Goal: Obtain resource: Download file/media

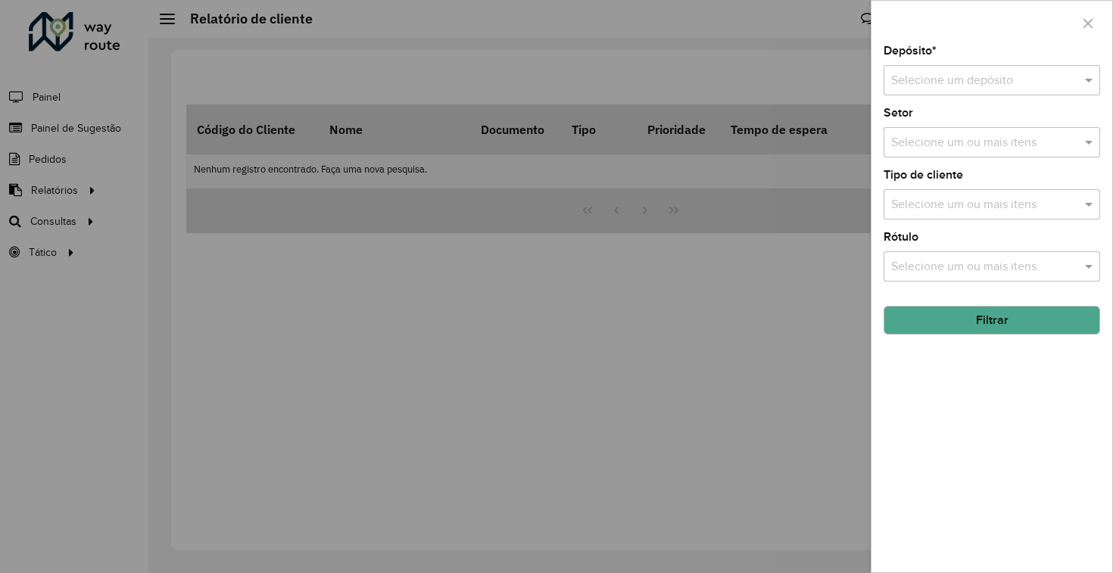
click at [432, 360] on div at bounding box center [556, 286] width 1113 height 573
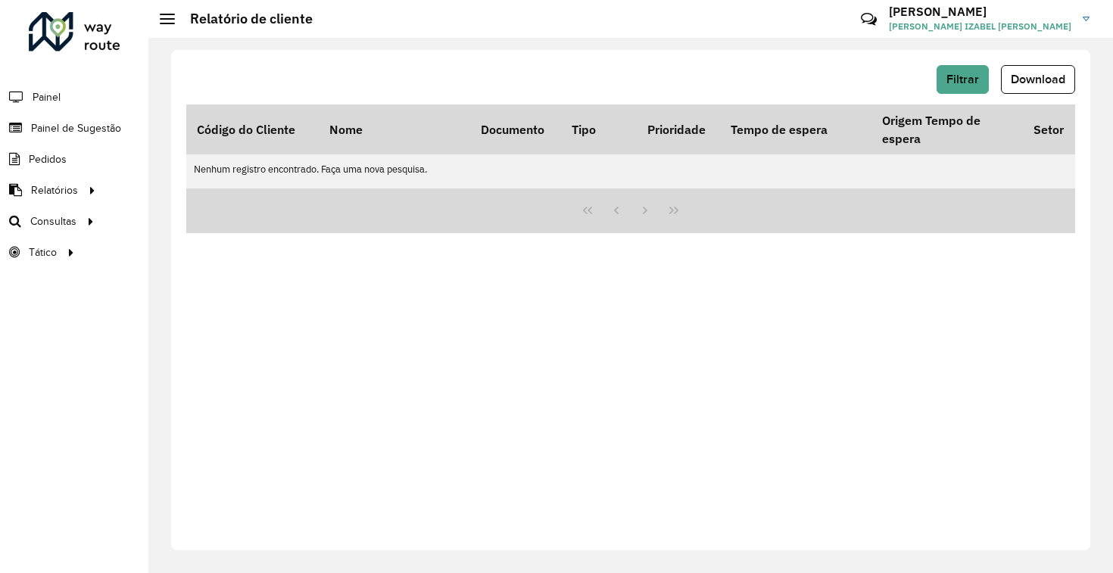
click at [966, 95] on div "Filtrar Download" at bounding box center [630, 84] width 889 height 39
click at [961, 74] on span "Filtrar" at bounding box center [962, 79] width 33 height 13
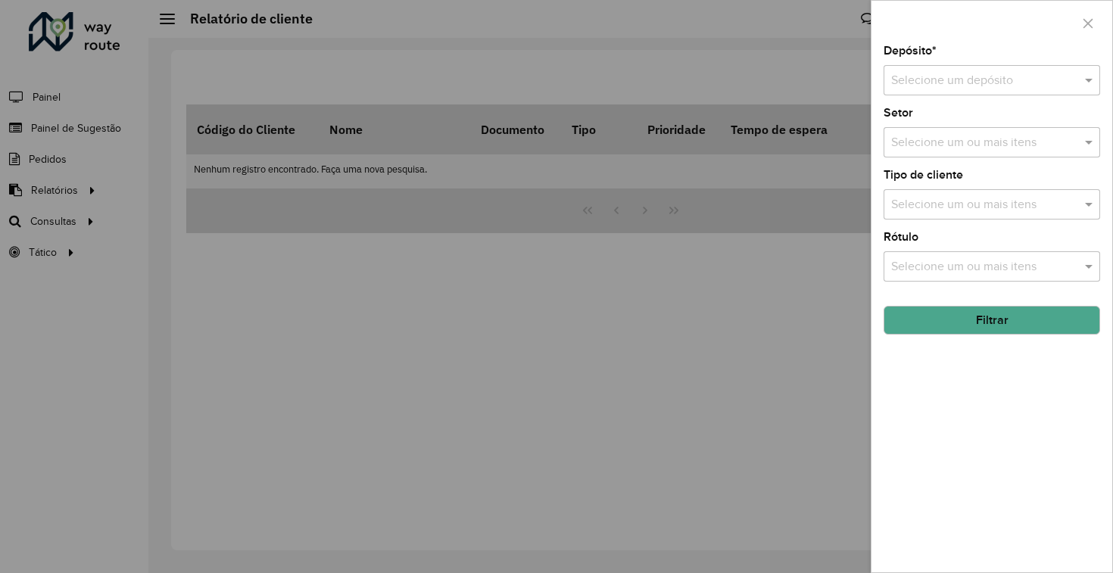
click at [962, 79] on input "text" at bounding box center [976, 81] width 171 height 18
click at [944, 147] on span "CDD Manaus" at bounding box center [924, 149] width 69 height 13
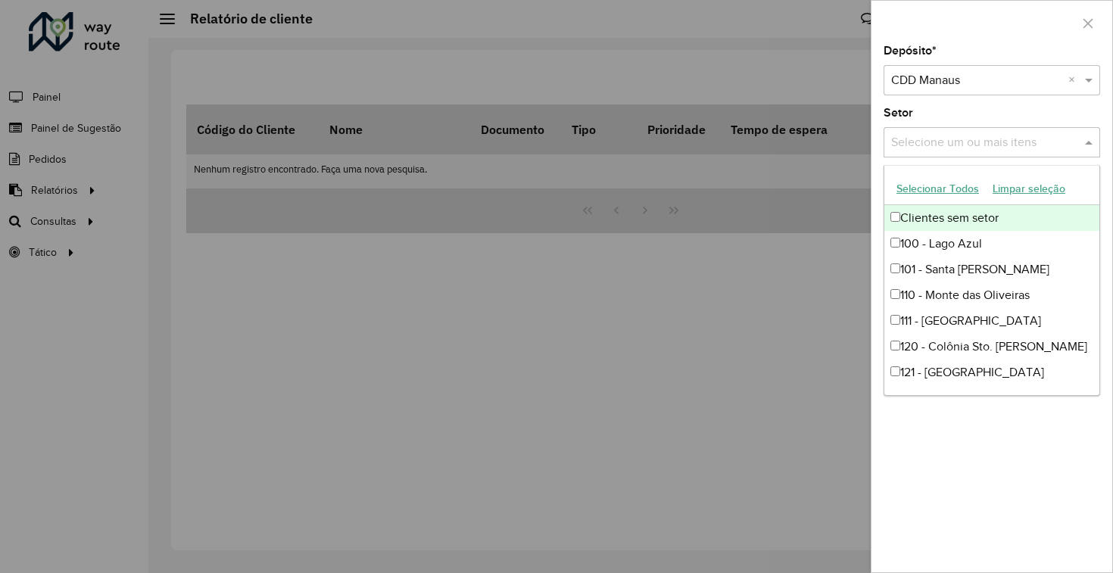
click at [943, 141] on input "text" at bounding box center [984, 143] width 194 height 18
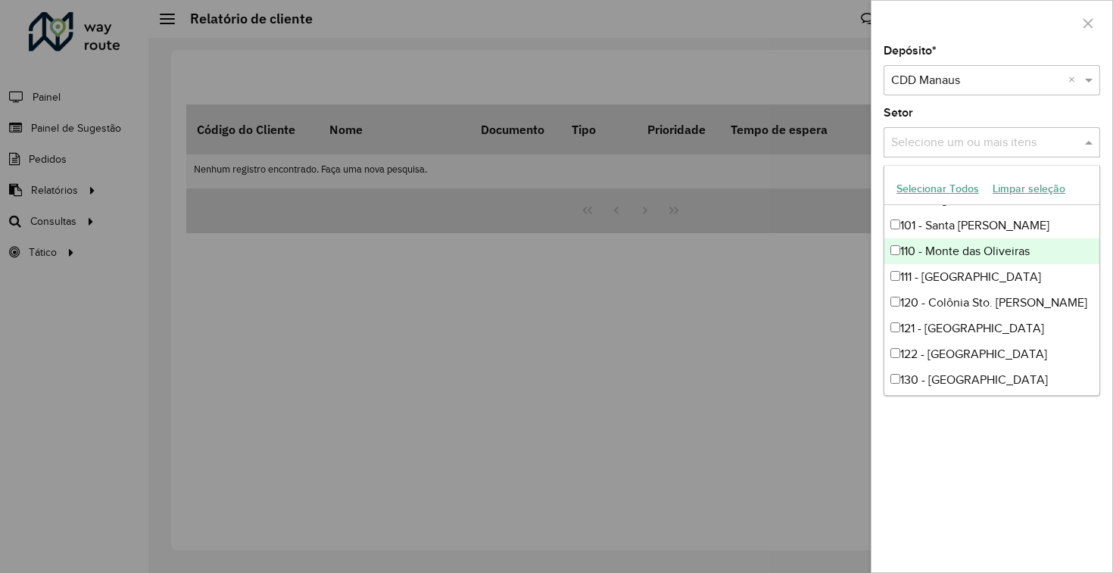
scroll to position [48, 0]
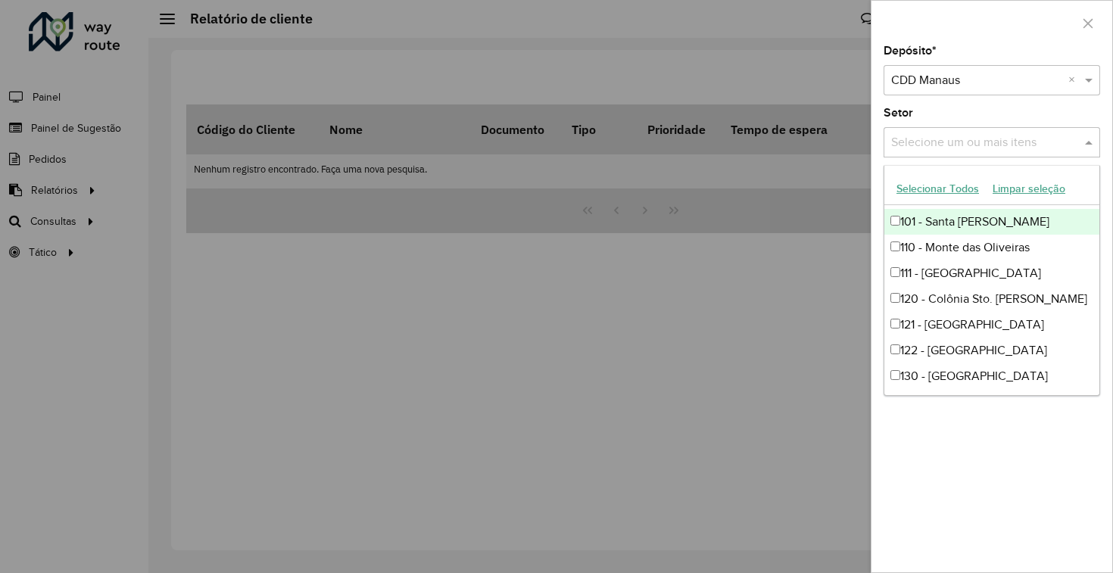
click at [966, 140] on input "text" at bounding box center [984, 143] width 194 height 18
click at [1058, 138] on input "text" at bounding box center [984, 143] width 194 height 18
click at [1084, 145] on span at bounding box center [1090, 142] width 19 height 18
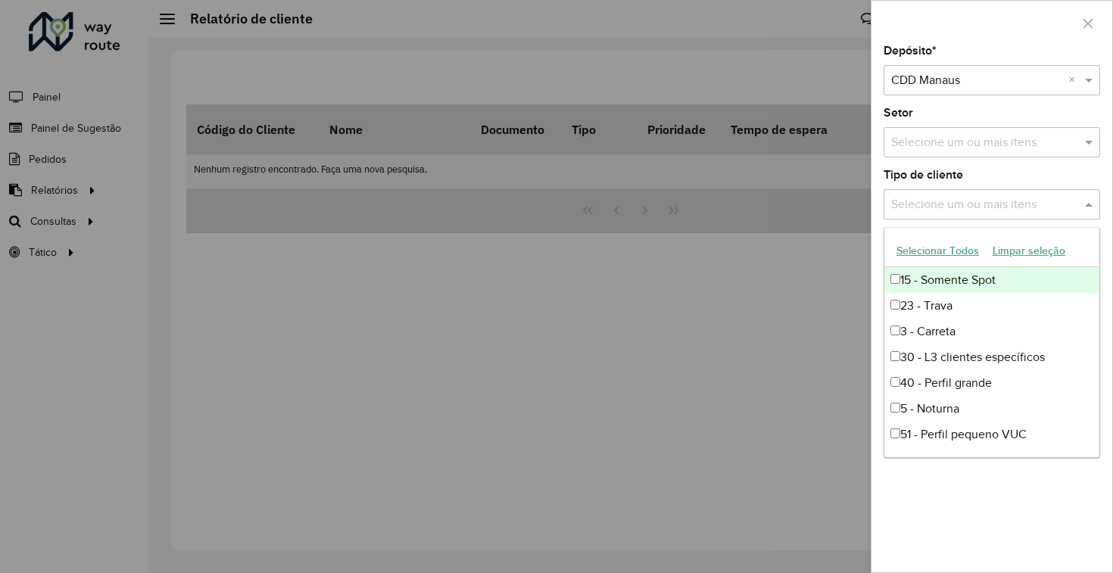
click at [1024, 202] on input "text" at bounding box center [984, 205] width 194 height 18
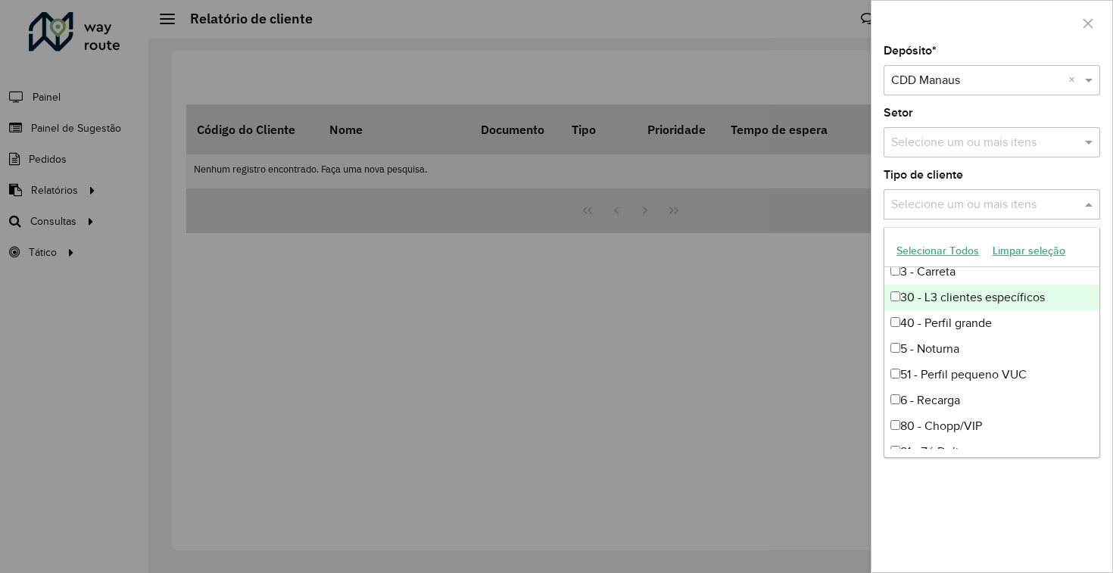
scroll to position [101, 0]
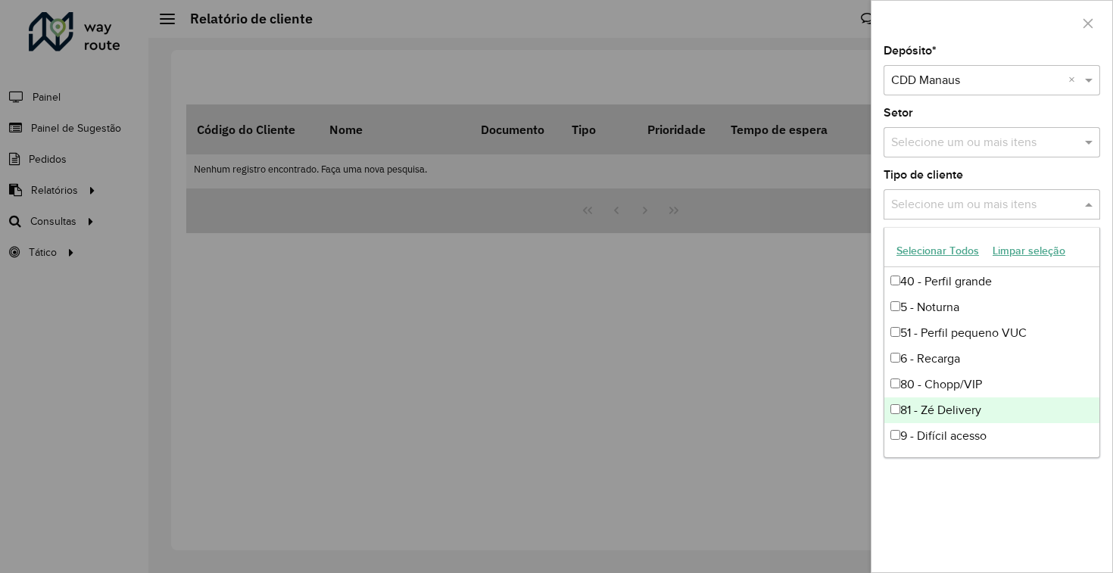
click at [949, 407] on div "81 - Zé Delivery" at bounding box center [991, 410] width 215 height 26
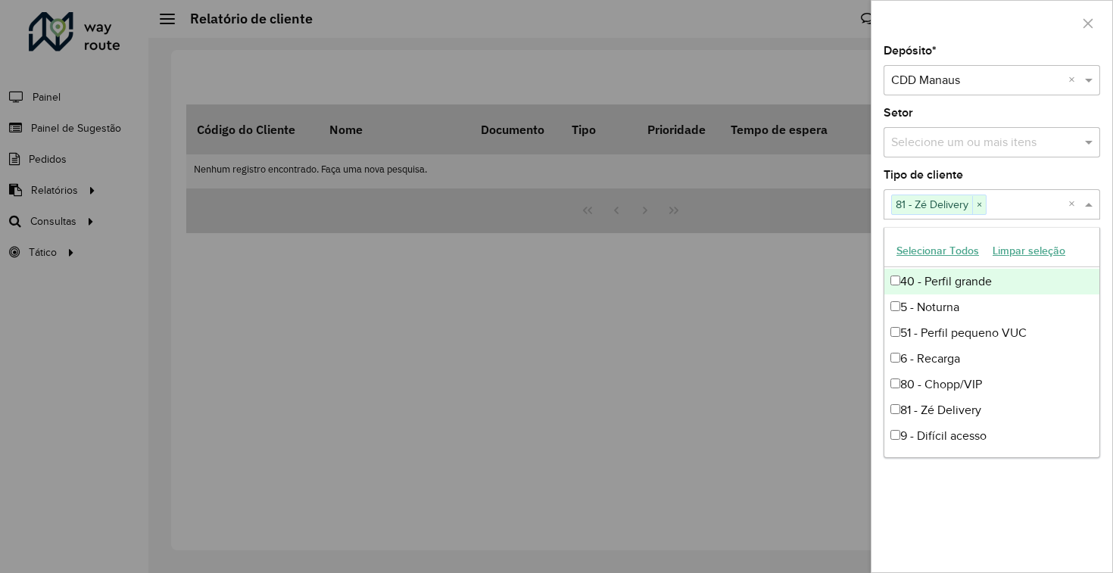
click at [992, 60] on div "Depósito * Selecione um depósito × CDD Manaus ×" at bounding box center [991, 70] width 217 height 50
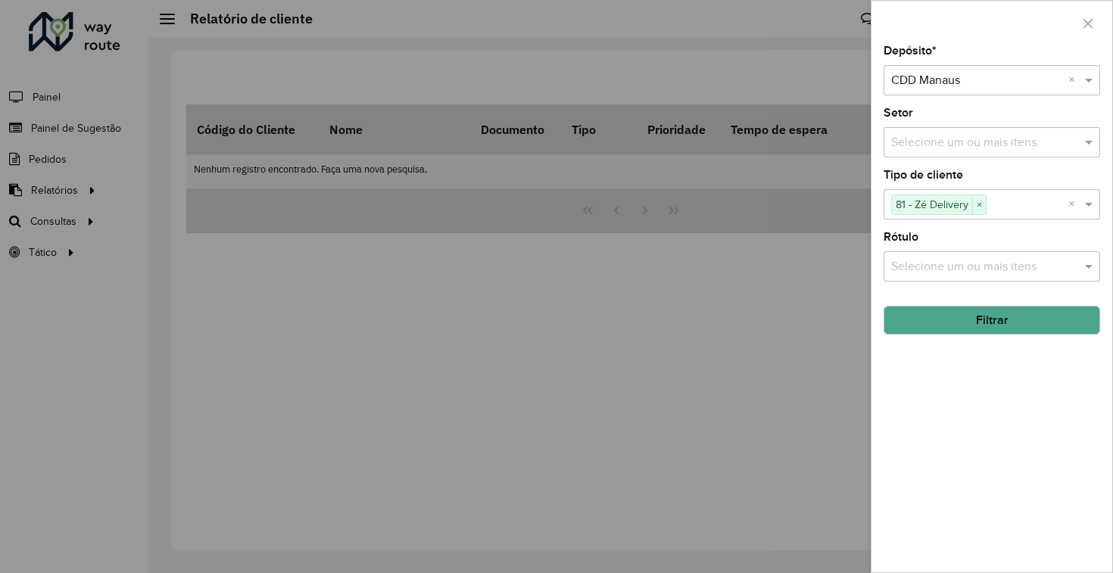
click at [962, 266] on input "text" at bounding box center [984, 267] width 194 height 18
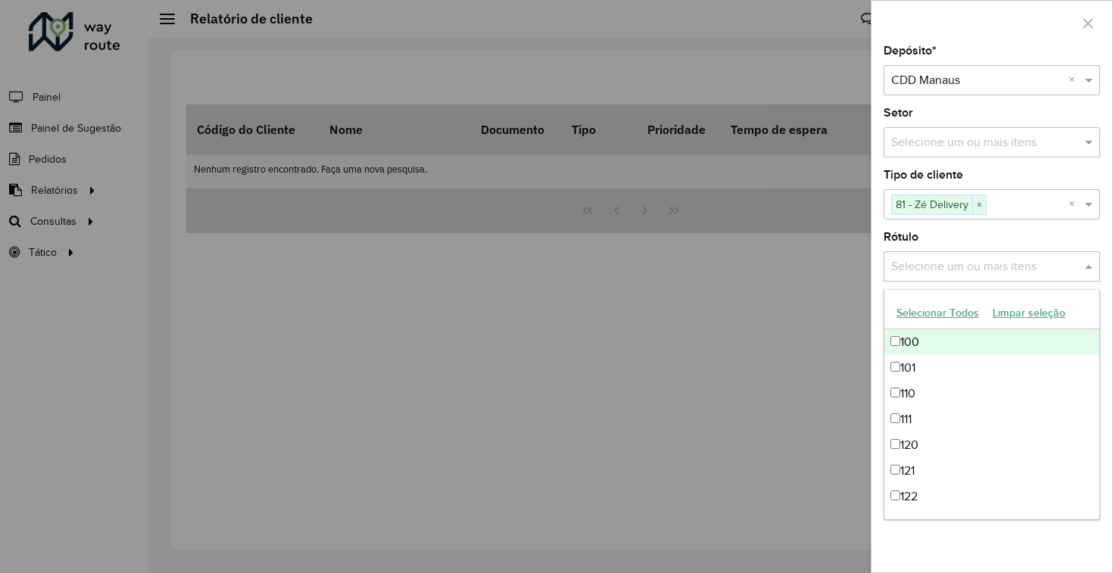
click at [962, 265] on input "text" at bounding box center [984, 267] width 194 height 18
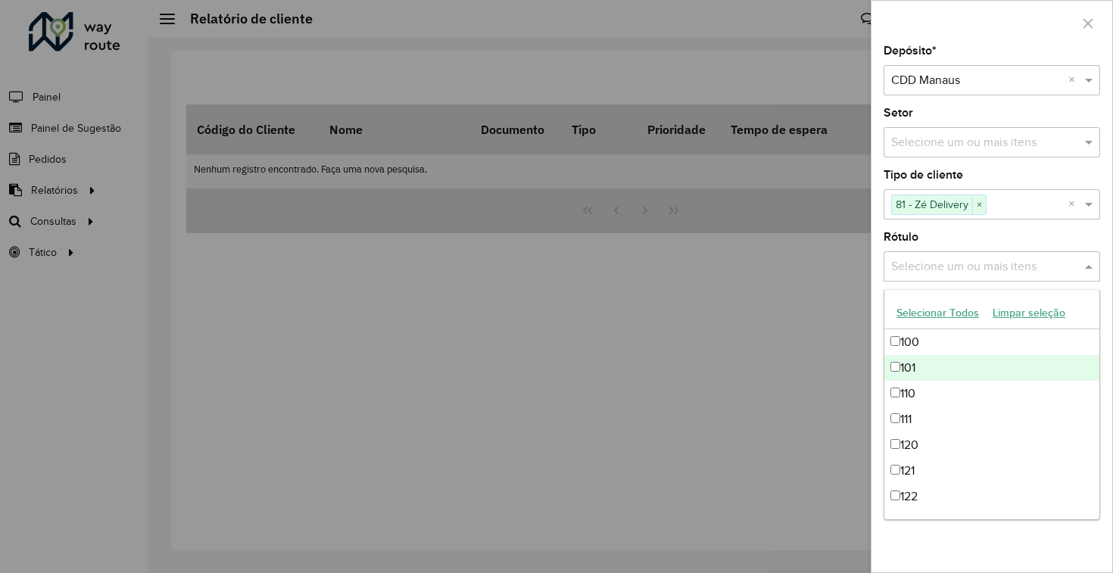
click at [977, 251] on div "Rótulo Selecione um ou mais itens" at bounding box center [991, 257] width 217 height 50
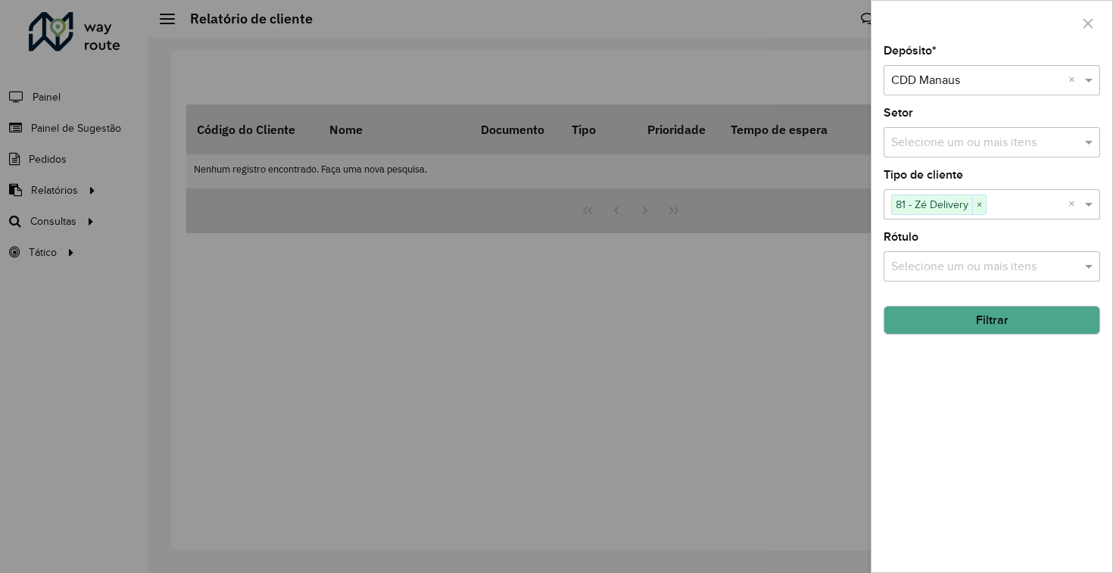
click at [986, 311] on button "Filtrar" at bounding box center [991, 320] width 217 height 29
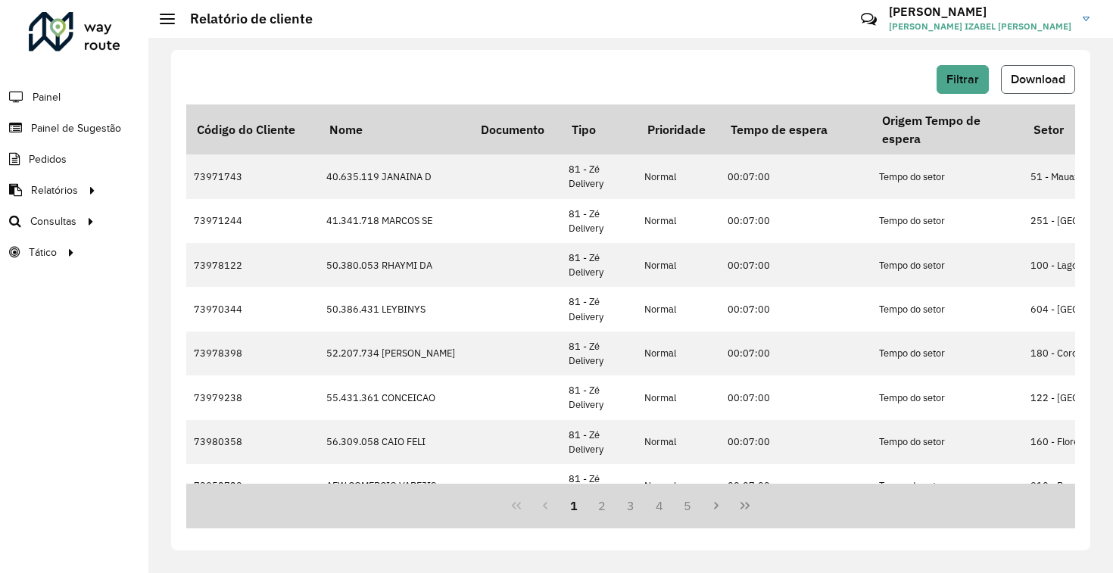
click at [1036, 83] on span "Download" at bounding box center [1038, 79] width 55 height 13
